Goal: Task Accomplishment & Management: Complete application form

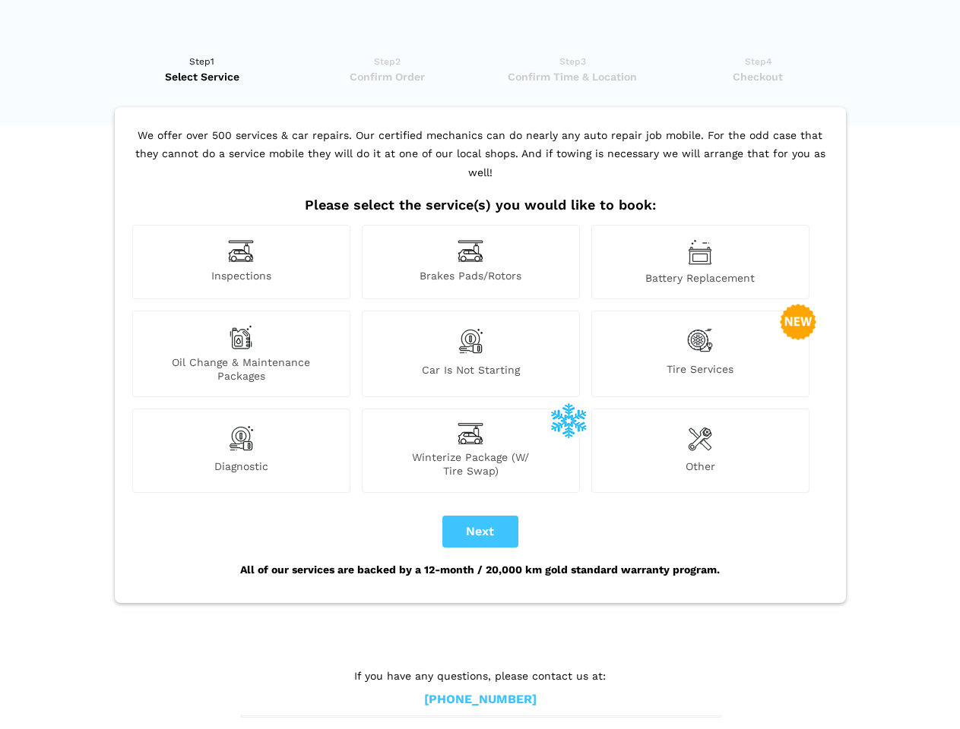
click at [241, 262] on img at bounding box center [241, 251] width 26 height 24
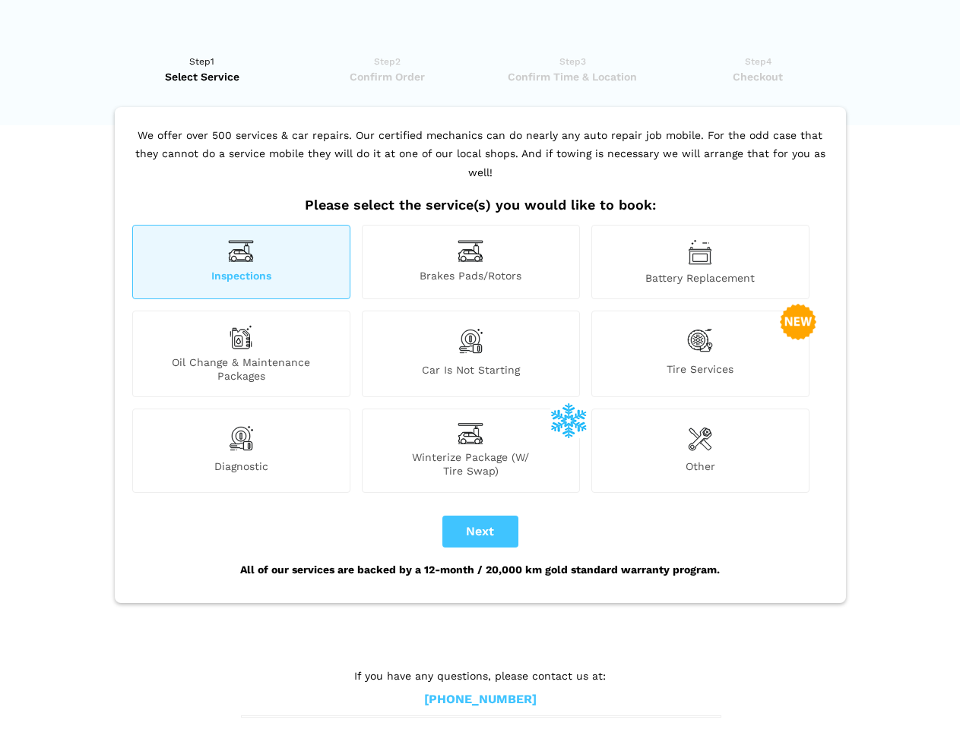
click at [470, 262] on img at bounding box center [470, 251] width 26 height 24
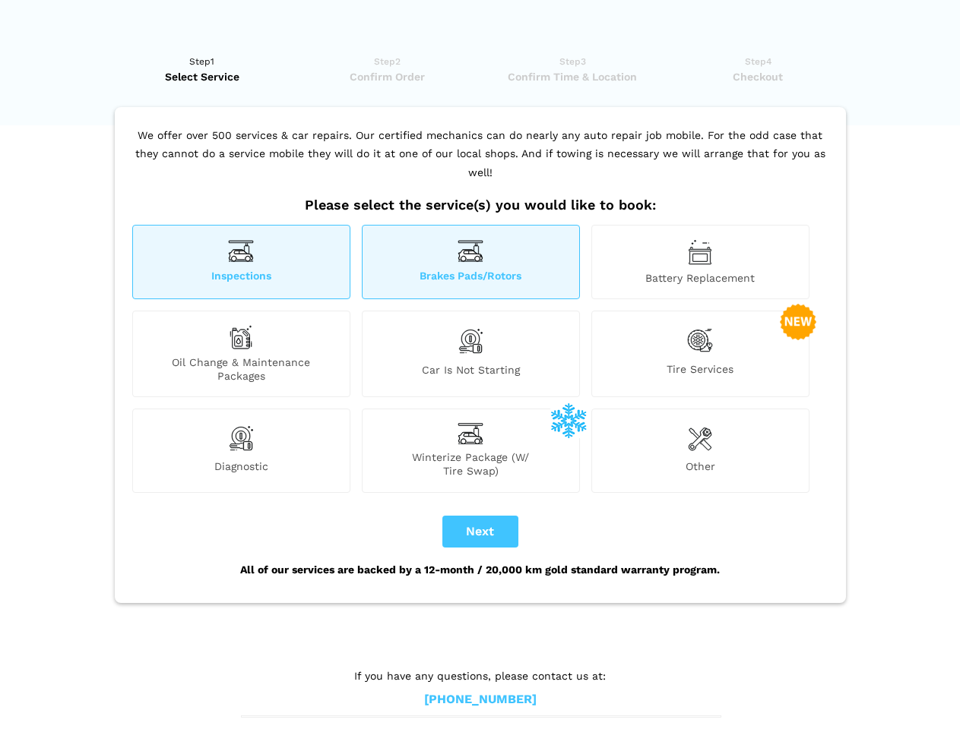
click at [700, 262] on img at bounding box center [700, 252] width 24 height 26
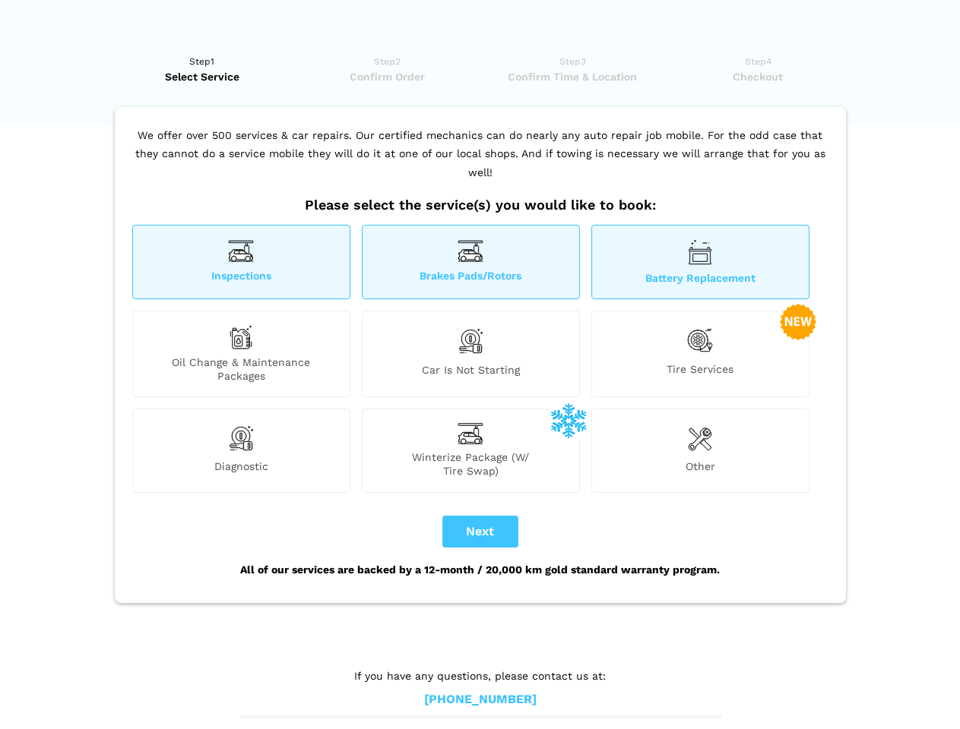
click at [241, 354] on div "Oil Change & Maintenance Packages" at bounding box center [241, 354] width 218 height 87
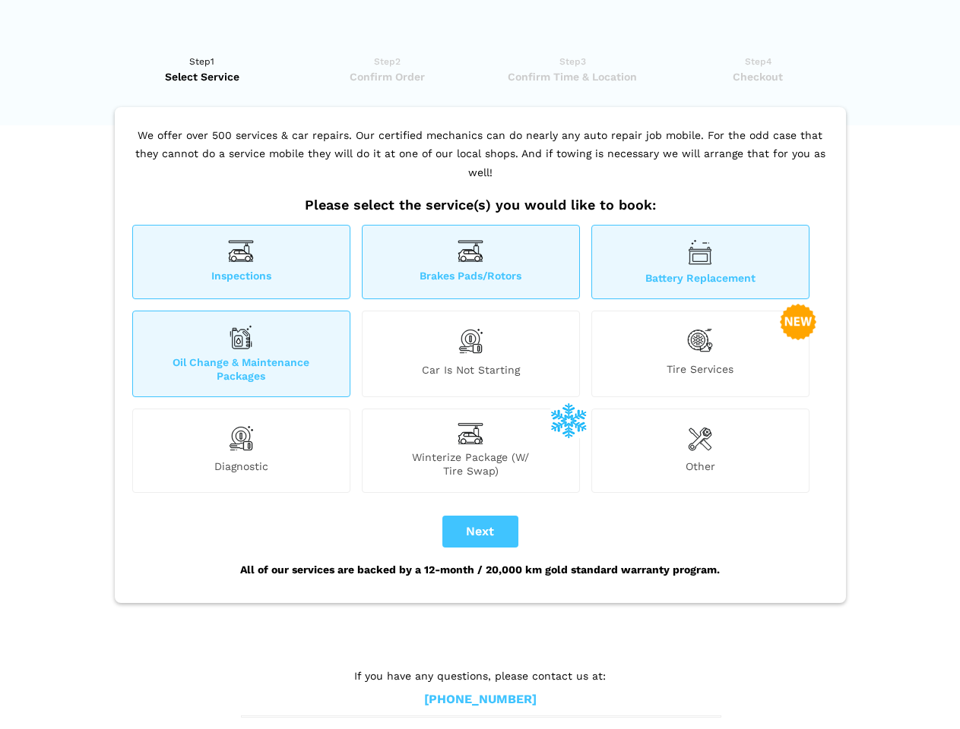
click at [470, 354] on img at bounding box center [470, 341] width 26 height 32
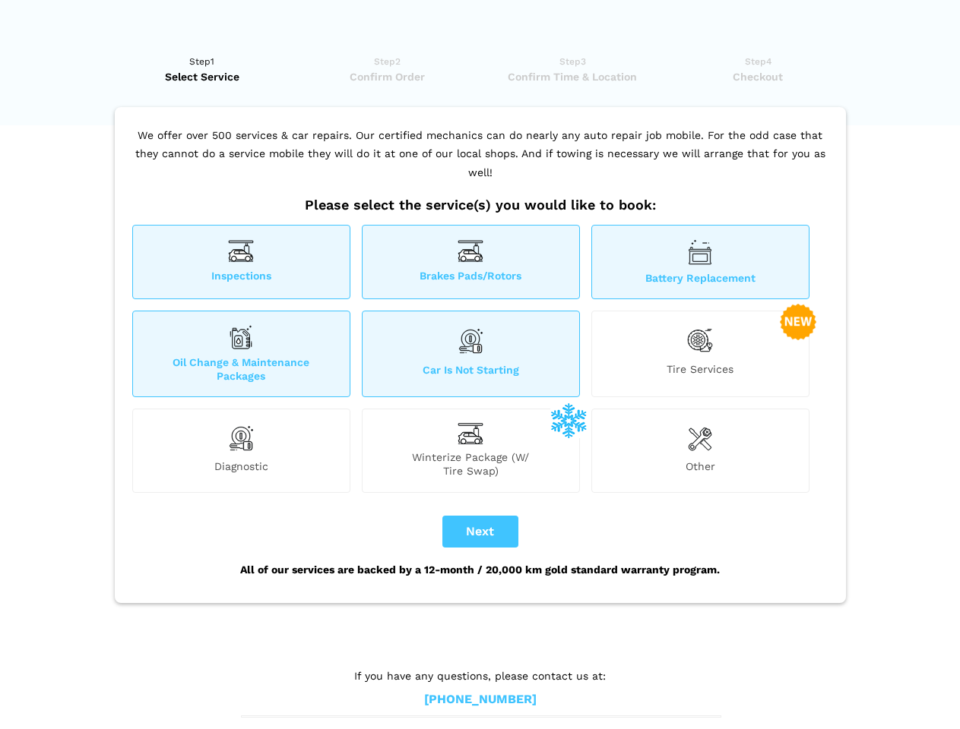
click at [700, 354] on img at bounding box center [700, 340] width 26 height 31
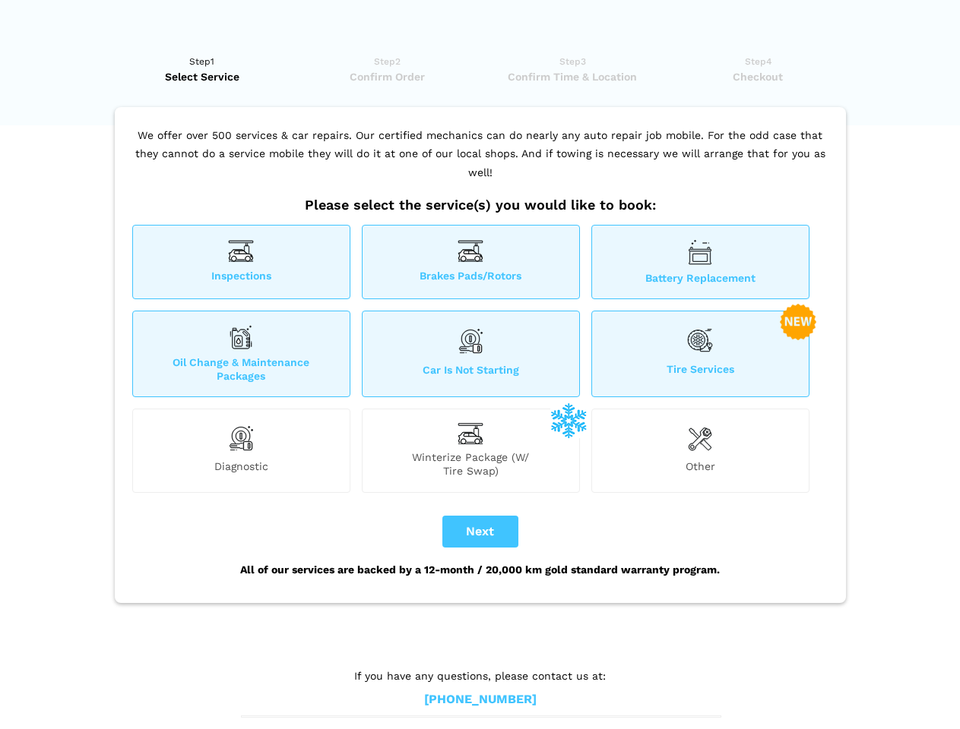
click at [241, 451] on img at bounding box center [241, 438] width 26 height 30
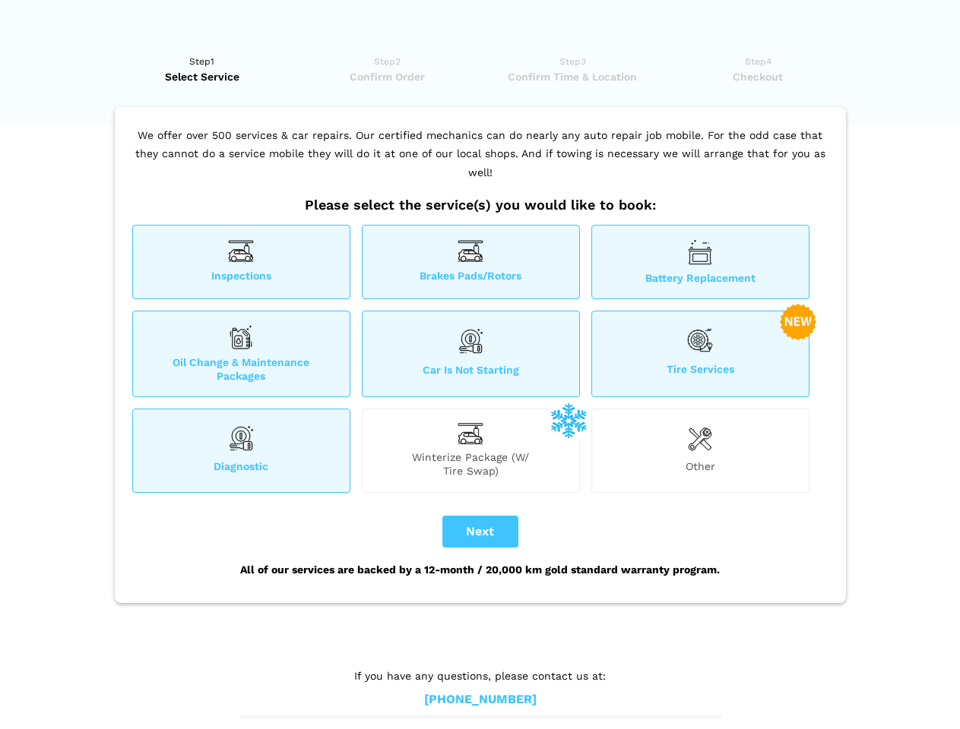
click at [470, 451] on span "Winterize Package (W/ Tire Swap)" at bounding box center [470, 464] width 217 height 27
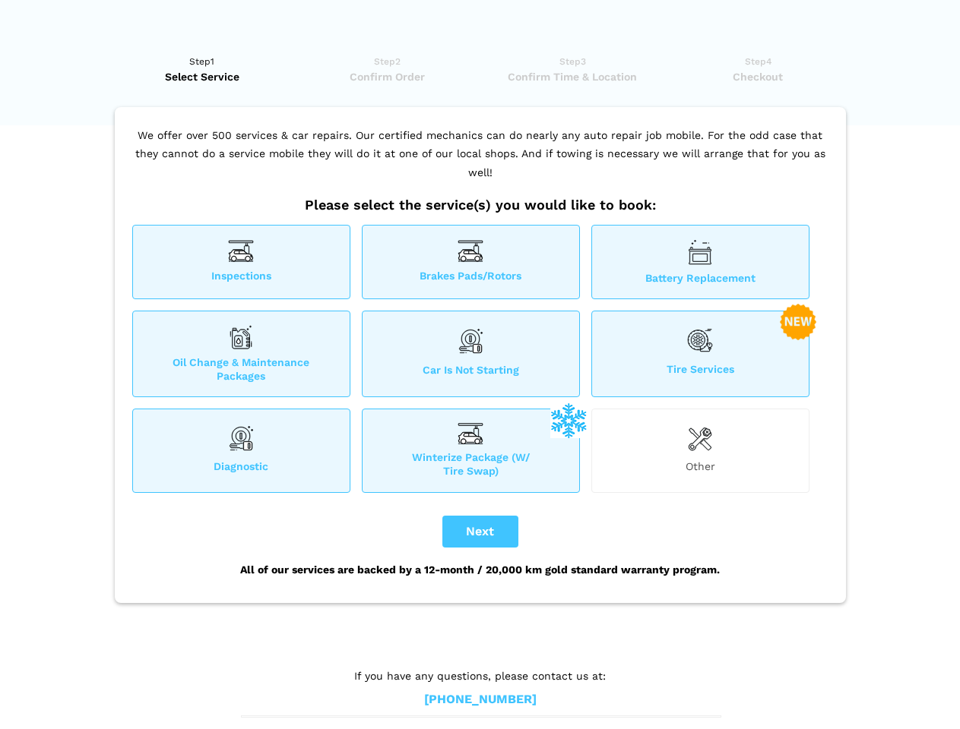
click at [700, 451] on img at bounding box center [700, 438] width 24 height 30
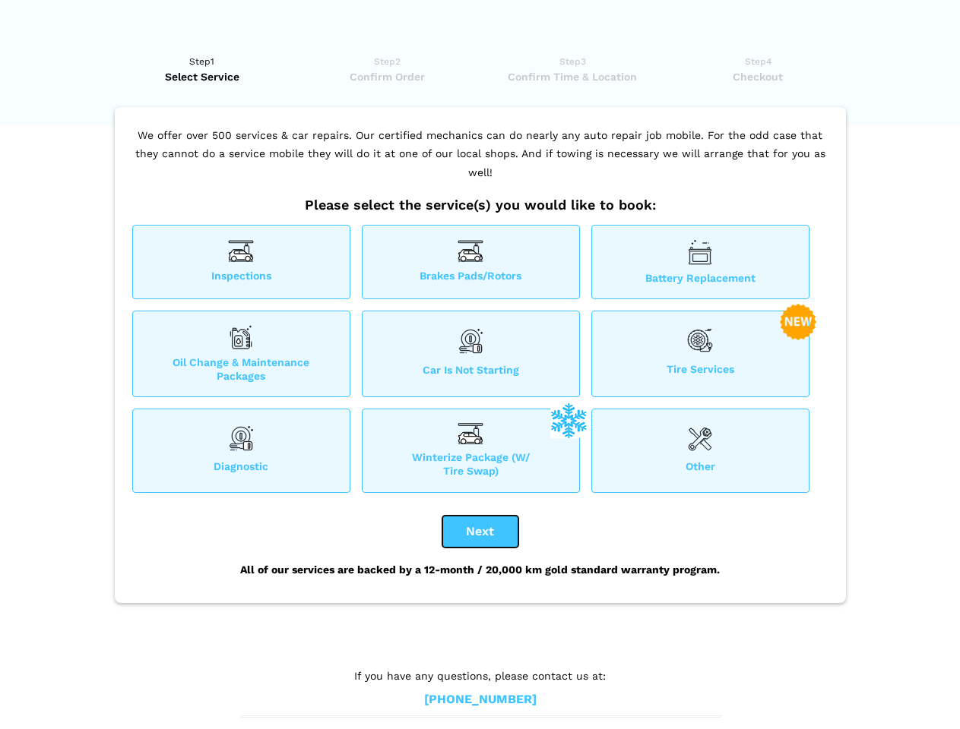
click at [480, 532] on button "Next" at bounding box center [480, 532] width 76 height 32
checkbox input "true"
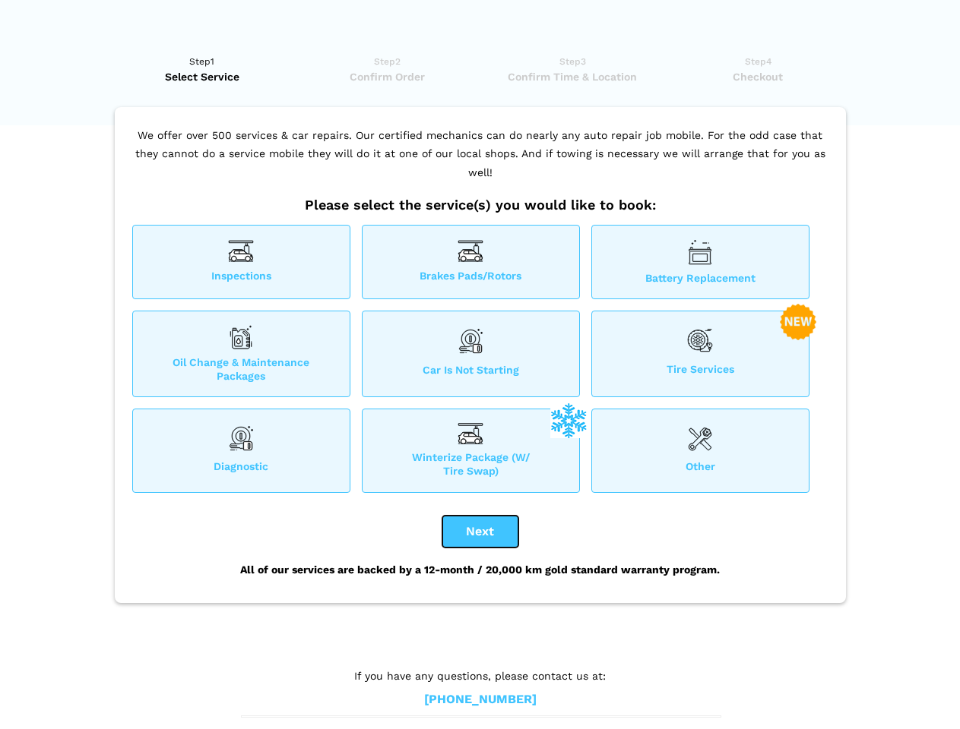
checkbox input "true"
